Goal: Information Seeking & Learning: Learn about a topic

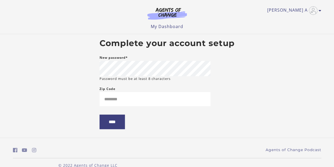
click at [261, 73] on body "Skip to main content Oluwatoyin A My Account Support Sign Out Toggle menu Menu …" at bounding box center [167, 83] width 334 height 167
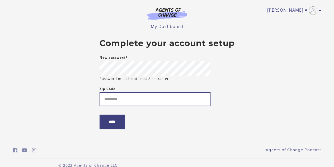
click at [129, 105] on input "Zip Code" at bounding box center [154, 99] width 111 height 14
type input "*****"
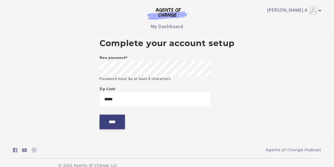
click at [111, 121] on input "****" at bounding box center [111, 121] width 25 height 15
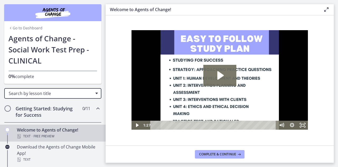
click at [93, 96] on div "Search by lesson title" at bounding box center [52, 93] width 97 height 11
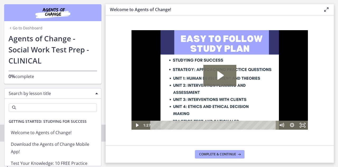
click at [62, 106] on input "Search" at bounding box center [53, 107] width 88 height 8
click at [51, 108] on input "Search" at bounding box center [53, 107] width 88 height 8
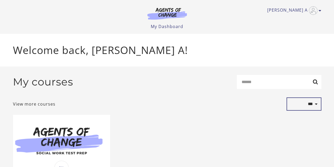
click at [287, 104] on select "**********" at bounding box center [303, 103] width 35 height 13
click at [168, 25] on link "My Dashboard" at bounding box center [167, 26] width 32 height 6
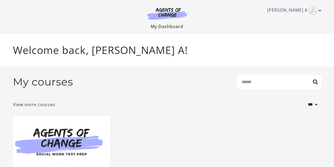
click at [168, 25] on link "My Dashboard" at bounding box center [167, 26] width 32 height 6
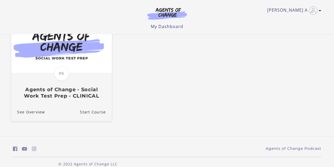
scroll to position [70, 0]
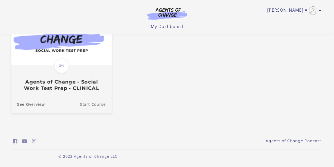
click at [98, 103] on link "Start Course" at bounding box center [96, 104] width 32 height 18
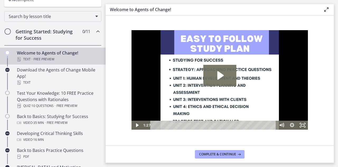
scroll to position [77, 0]
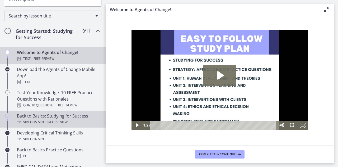
click at [39, 121] on span "· 35 min" at bounding box center [37, 122] width 11 height 6
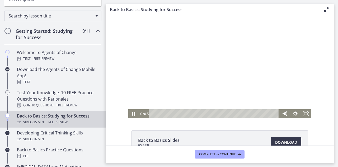
click at [149, 93] on div at bounding box center [219, 66] width 183 height 103
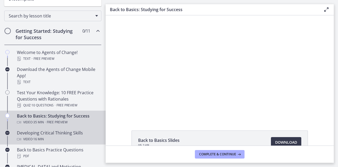
click at [42, 136] on span "· 16 min" at bounding box center [37, 139] width 11 height 6
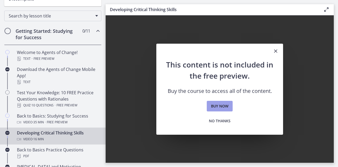
click at [221, 103] on span "Buy now" at bounding box center [219, 106] width 17 height 6
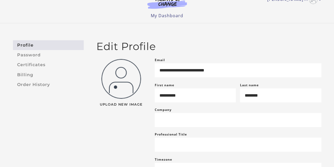
scroll to position [14, 0]
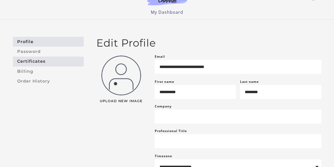
click at [37, 58] on link "Certificates" at bounding box center [48, 61] width 71 height 10
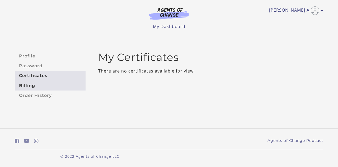
click at [30, 82] on link "Billing" at bounding box center [50, 85] width 71 height 10
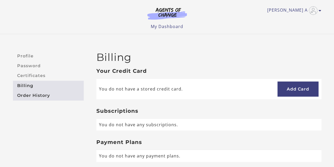
click at [31, 97] on link "Order History" at bounding box center [48, 95] width 71 height 10
